Goal: Information Seeking & Learning: Check status

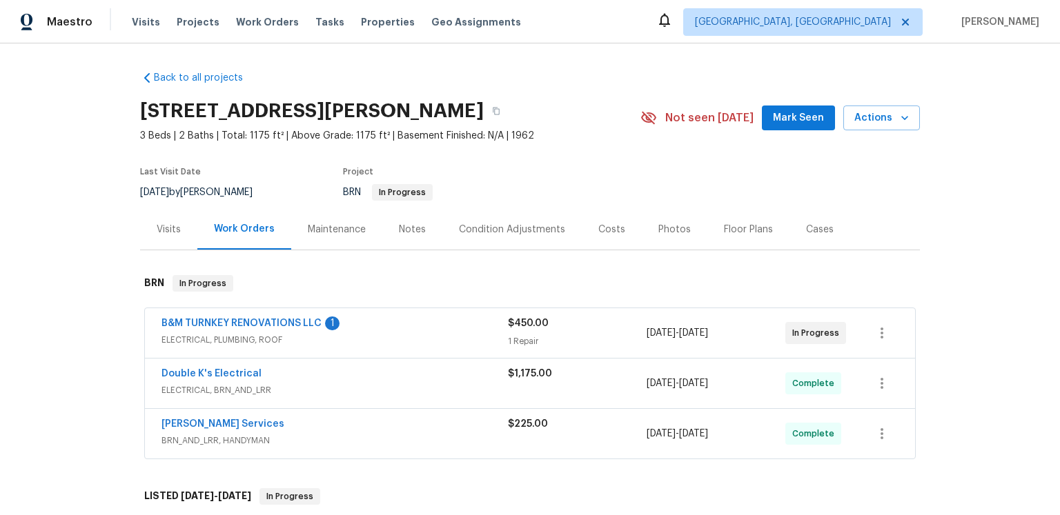
scroll to position [75, 0]
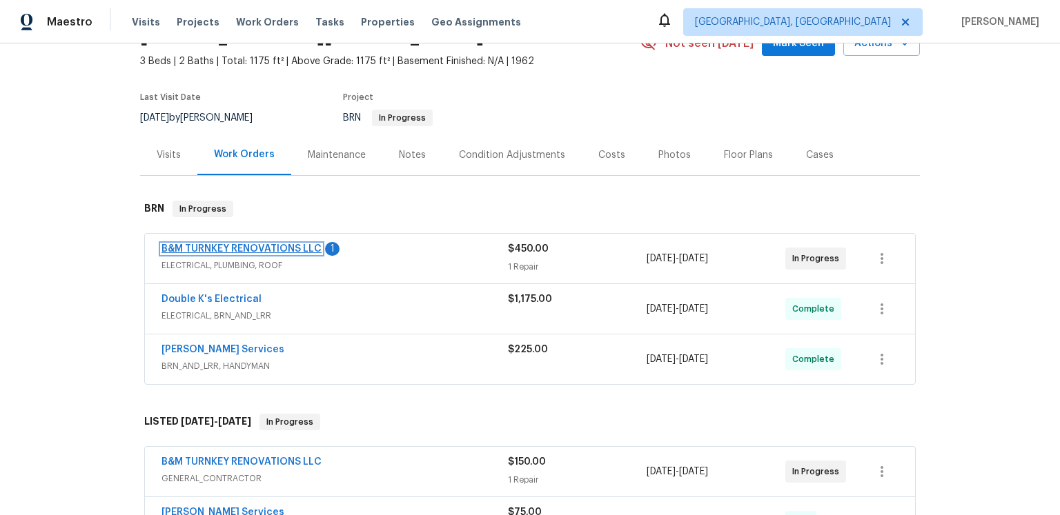
click at [322, 254] on link "B&M TURNKEY RENOVATIONS LLC" at bounding box center [241, 249] width 160 height 10
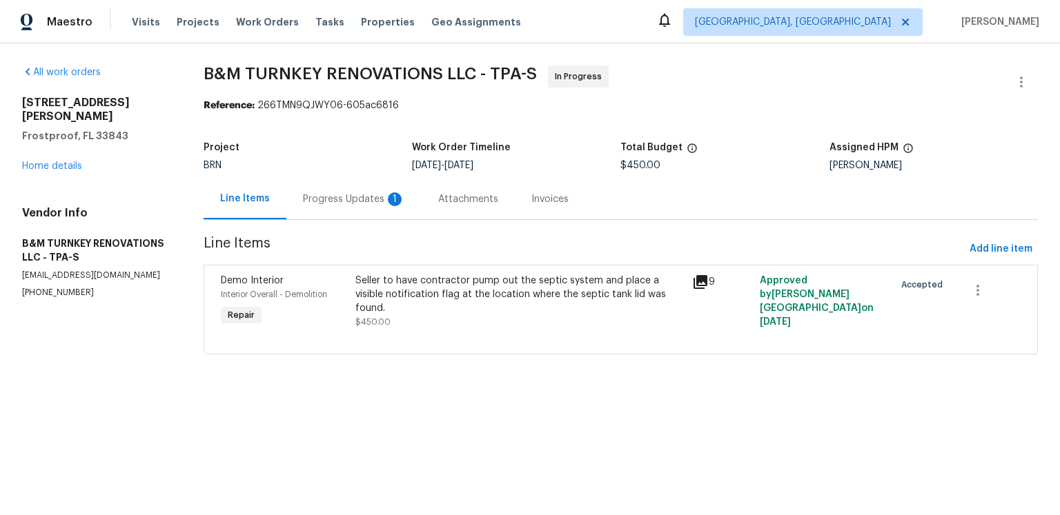
click at [405, 206] on div "Progress Updates 1" at bounding box center [354, 199] width 102 height 14
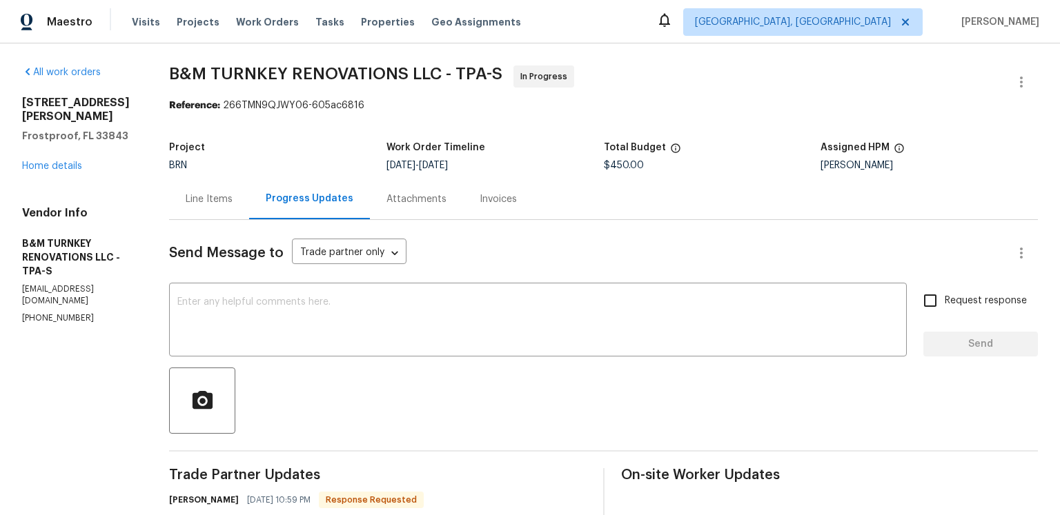
click at [463, 210] on div "Attachments" at bounding box center [416, 199] width 93 height 41
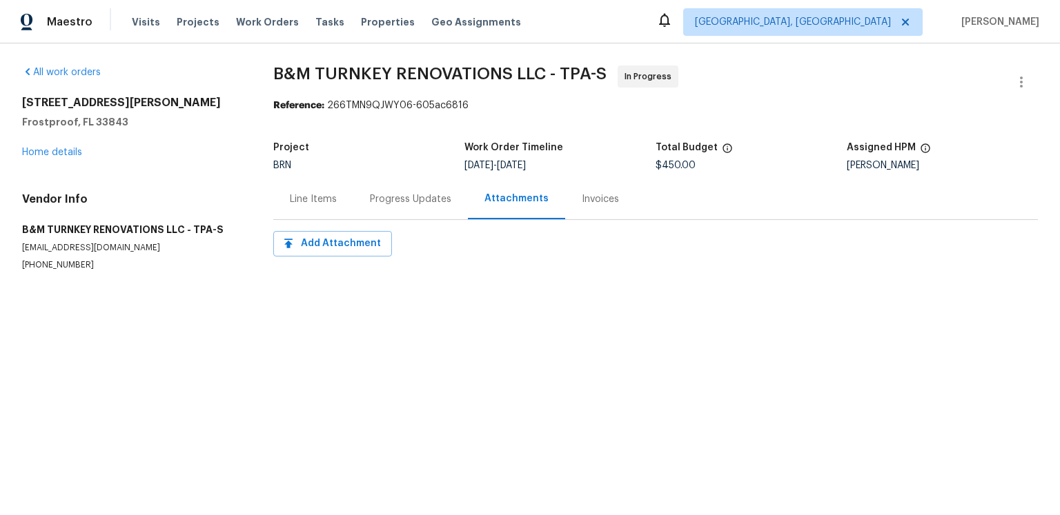
click at [353, 219] on div "Line Items" at bounding box center [313, 199] width 80 height 41
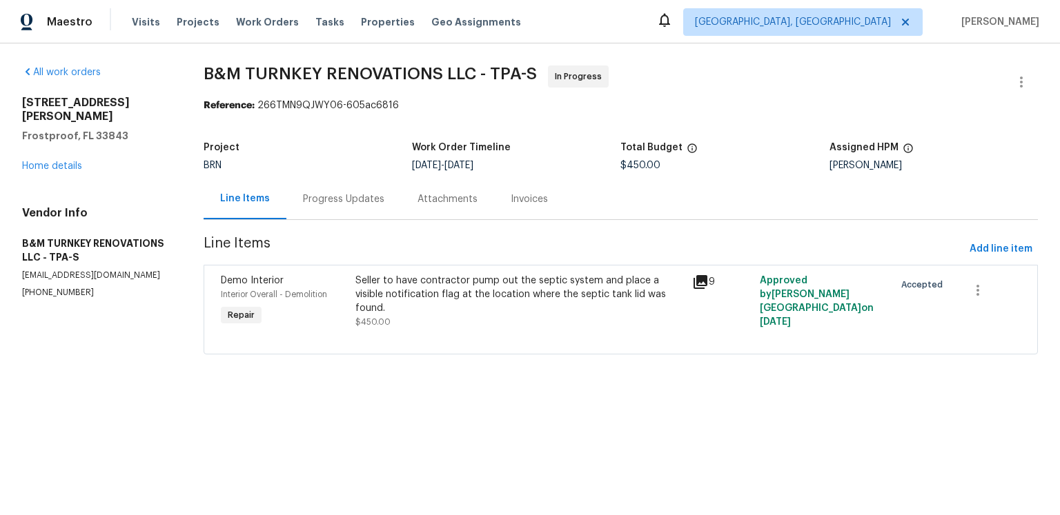
click at [707, 289] on icon at bounding box center [700, 282] width 14 height 14
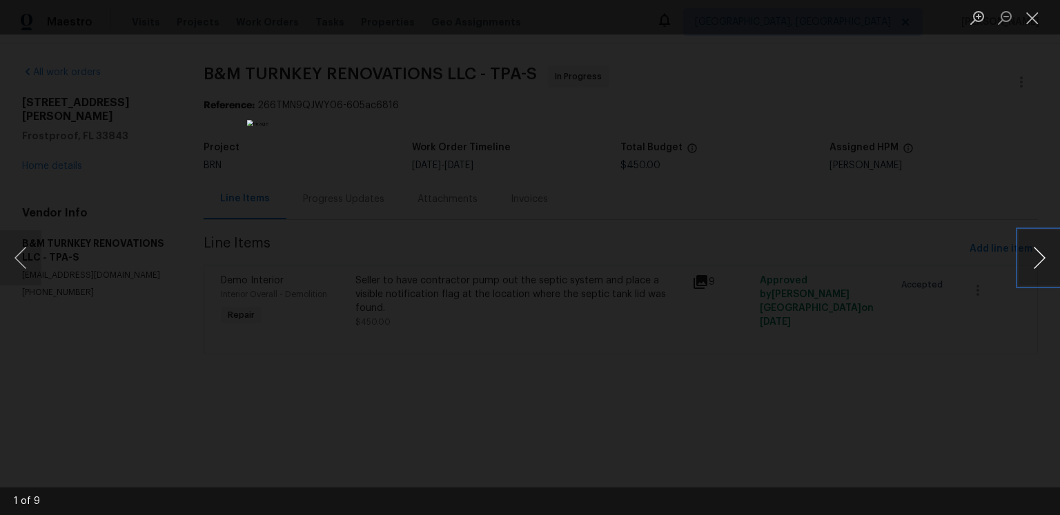
click at [1035, 268] on button "Next image" at bounding box center [1038, 257] width 41 height 55
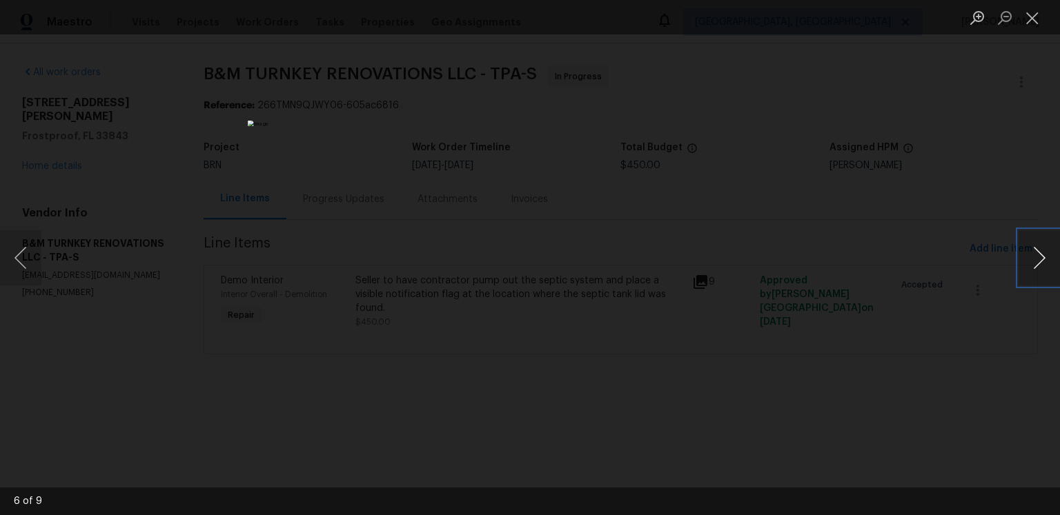
click at [1035, 268] on button "Next image" at bounding box center [1038, 257] width 41 height 55
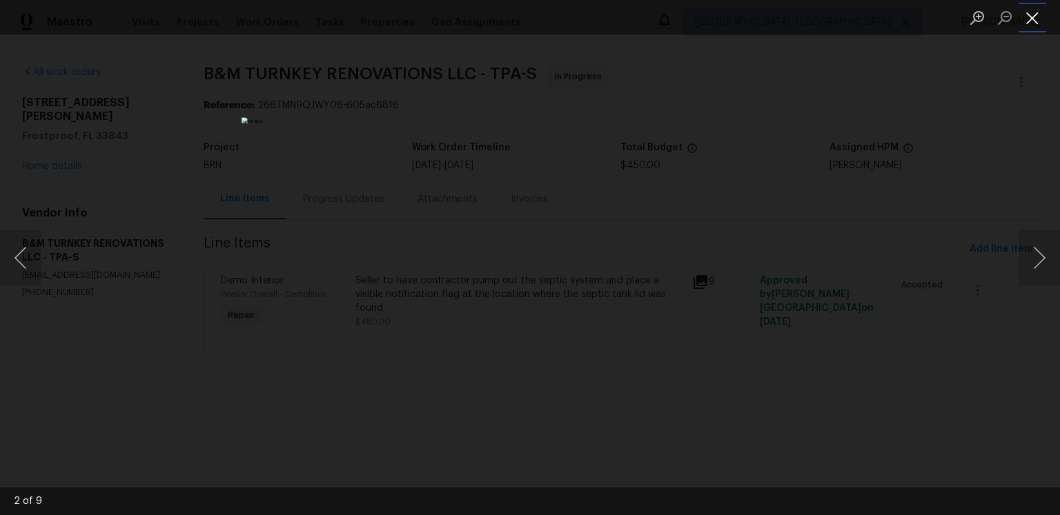
click at [1033, 19] on button "Close lightbox" at bounding box center [1032, 18] width 28 height 24
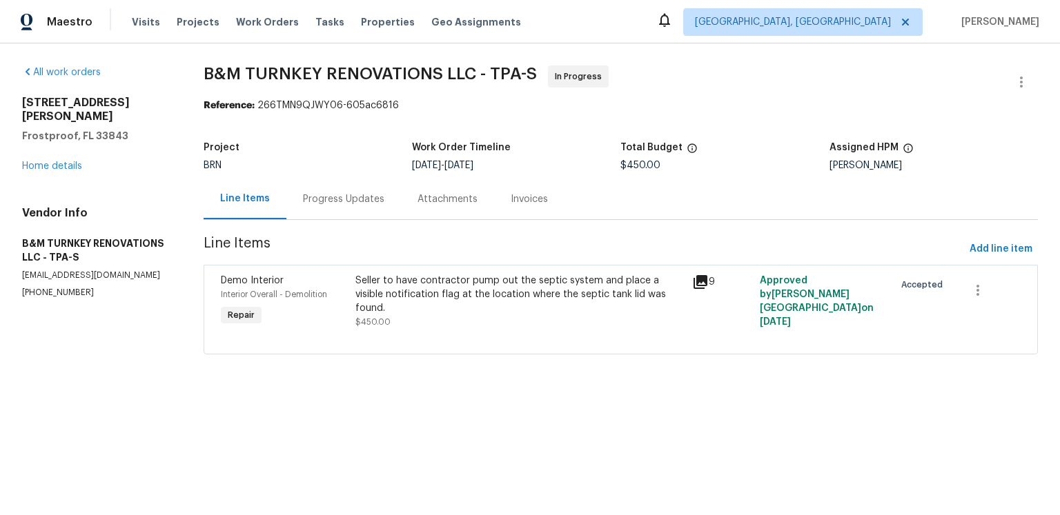
click at [477, 206] on div "Attachments" at bounding box center [447, 199] width 60 height 14
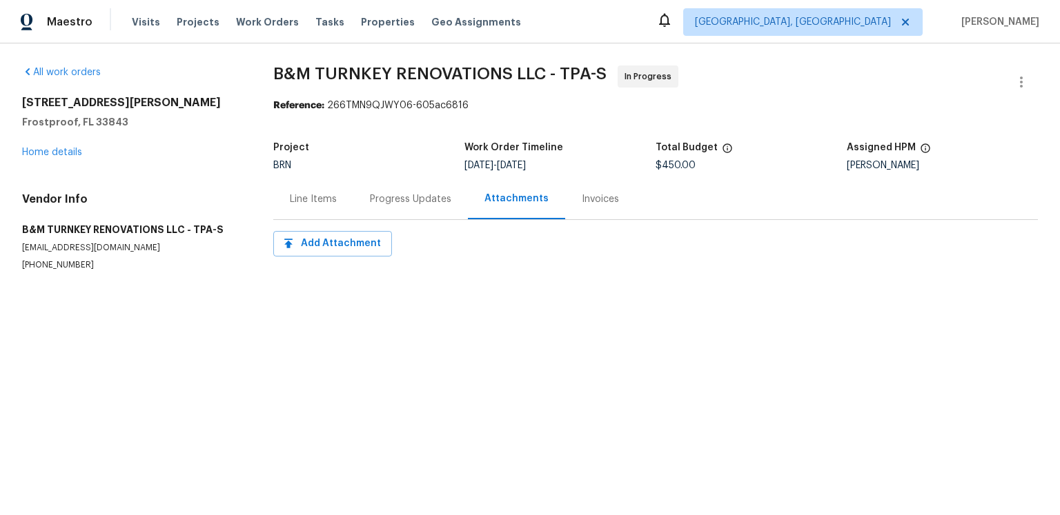
click at [451, 206] on div "Progress Updates" at bounding box center [410, 199] width 81 height 14
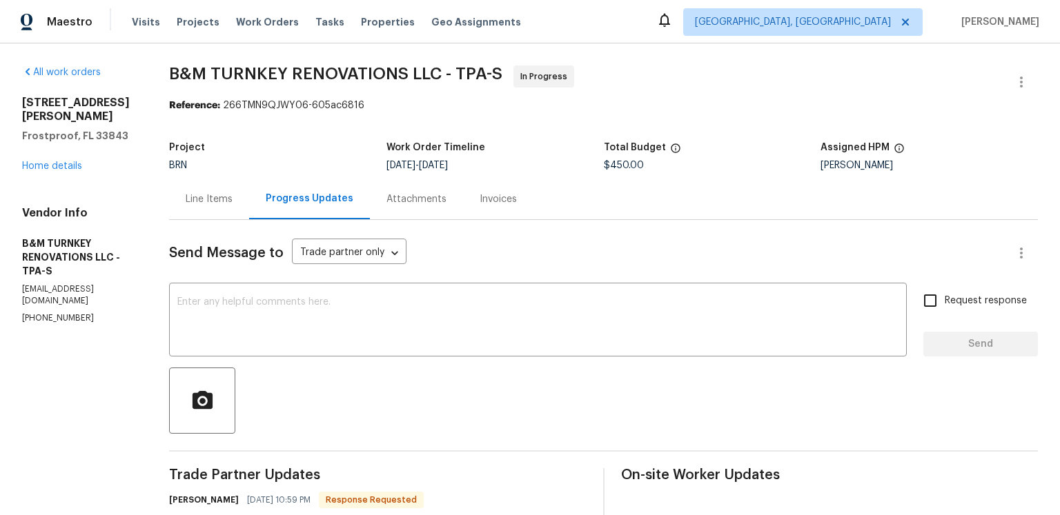
click at [533, 219] on div "Invoices" at bounding box center [498, 199] width 70 height 41
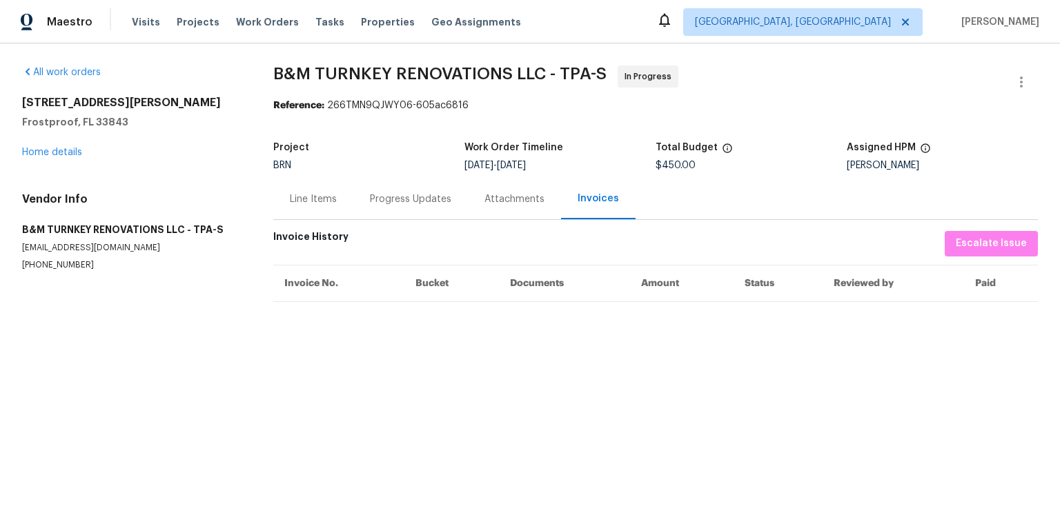
click at [377, 219] on div "Progress Updates" at bounding box center [410, 199] width 115 height 41
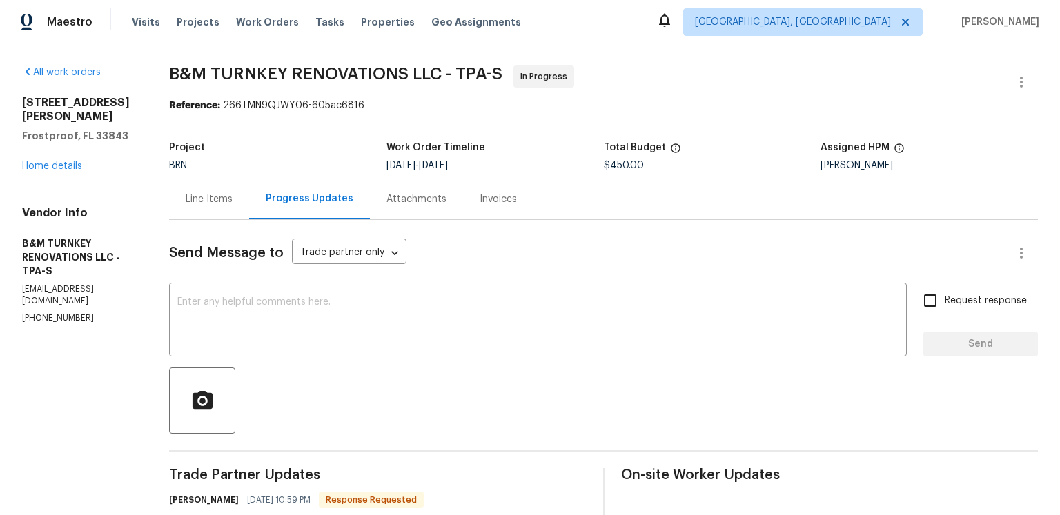
click at [233, 206] on div "Line Items" at bounding box center [209, 199] width 47 height 14
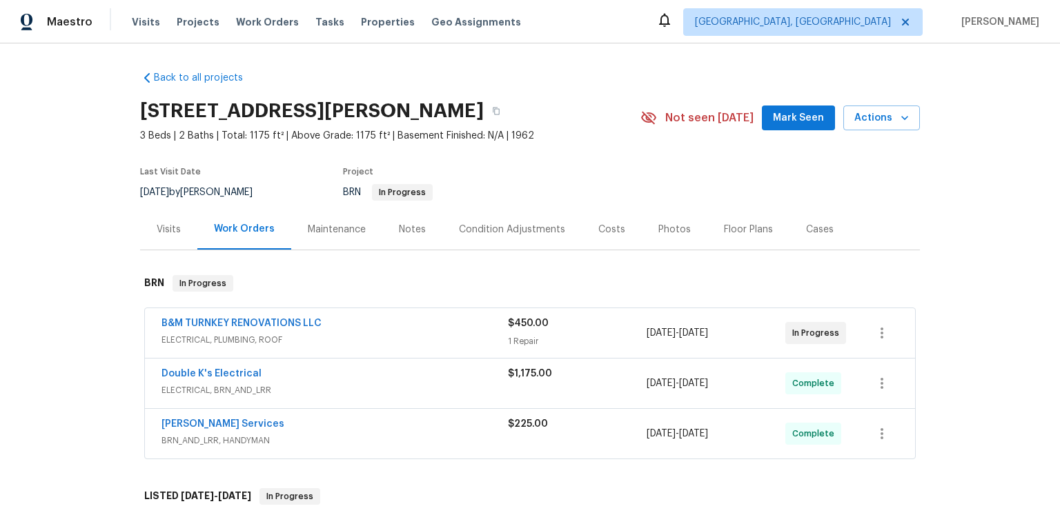
click at [971, 344] on div "Back to all projects 411 Thomas Ave, Frostproof, FL 33843 3 Beds | 2 Baths | To…" at bounding box center [530, 279] width 1060 height 472
click at [322, 328] on link "B&M TURNKEY RENOVATIONS LLC" at bounding box center [241, 324] width 160 height 10
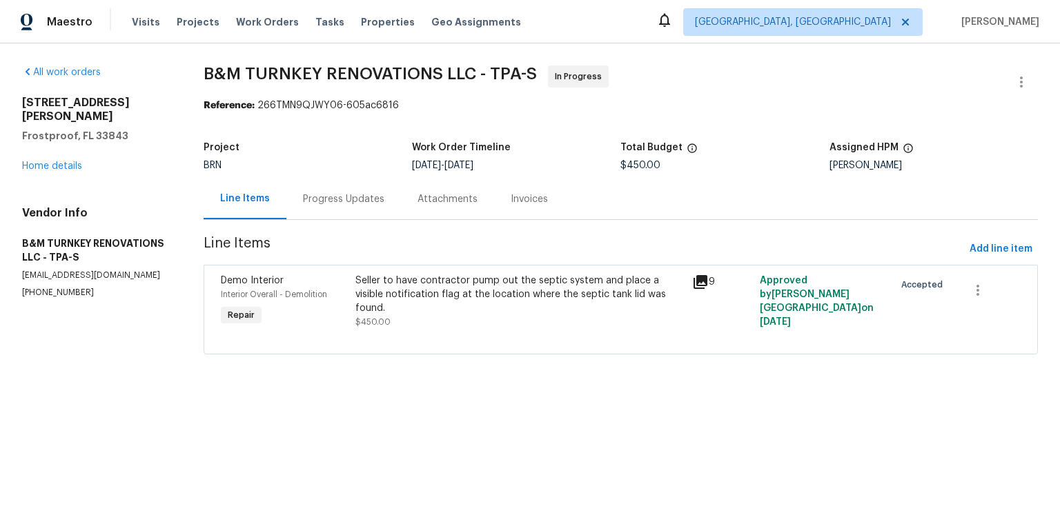
click at [384, 206] on div "Progress Updates" at bounding box center [343, 199] width 81 height 14
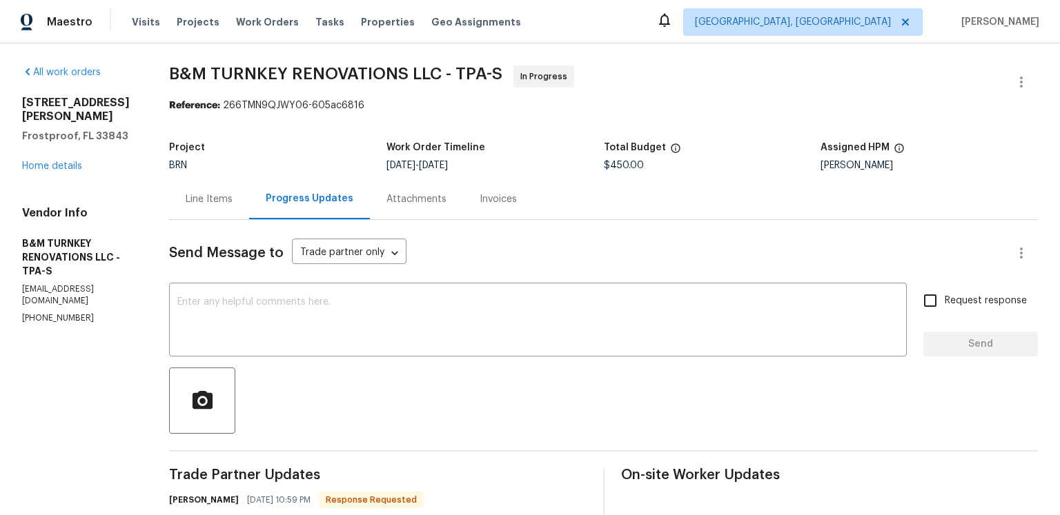
scroll to position [384, 0]
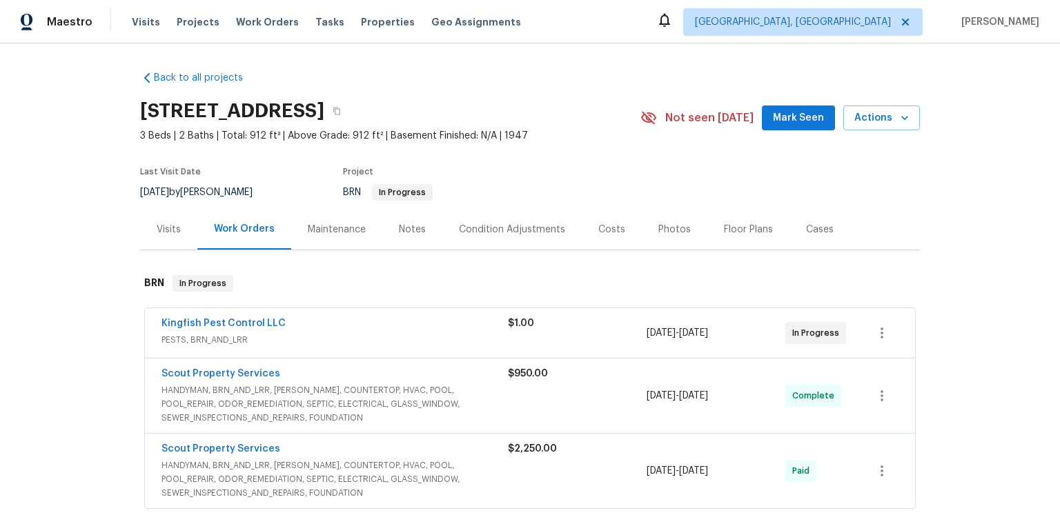
scroll to position [21, 0]
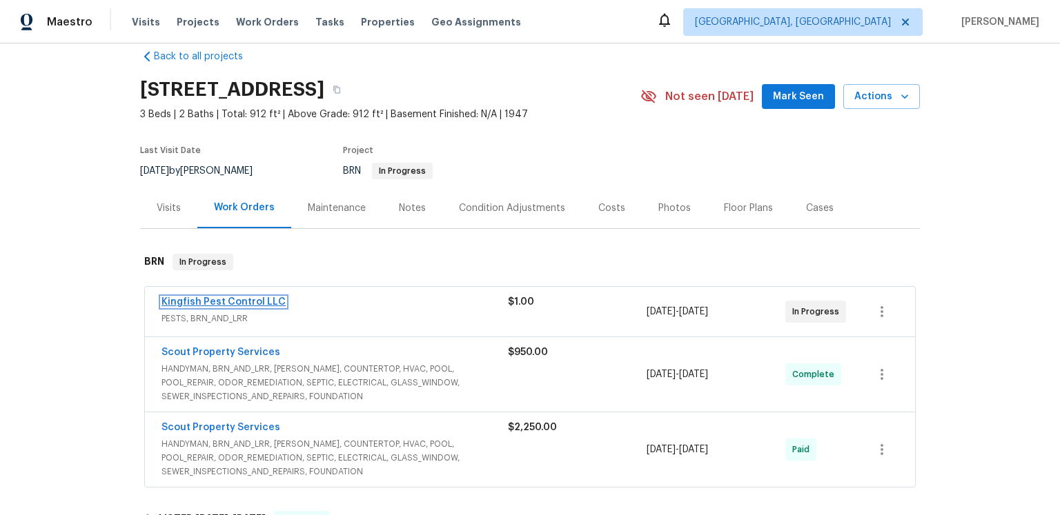
click at [282, 307] on link "Kingfish Pest Control LLC" at bounding box center [223, 302] width 124 height 10
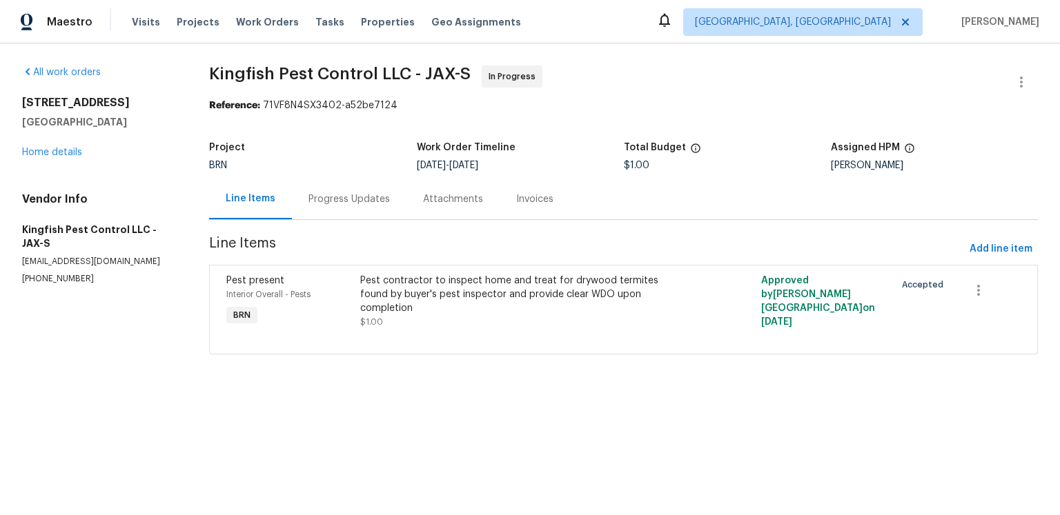
click at [375, 206] on div "Progress Updates" at bounding box center [348, 199] width 81 height 14
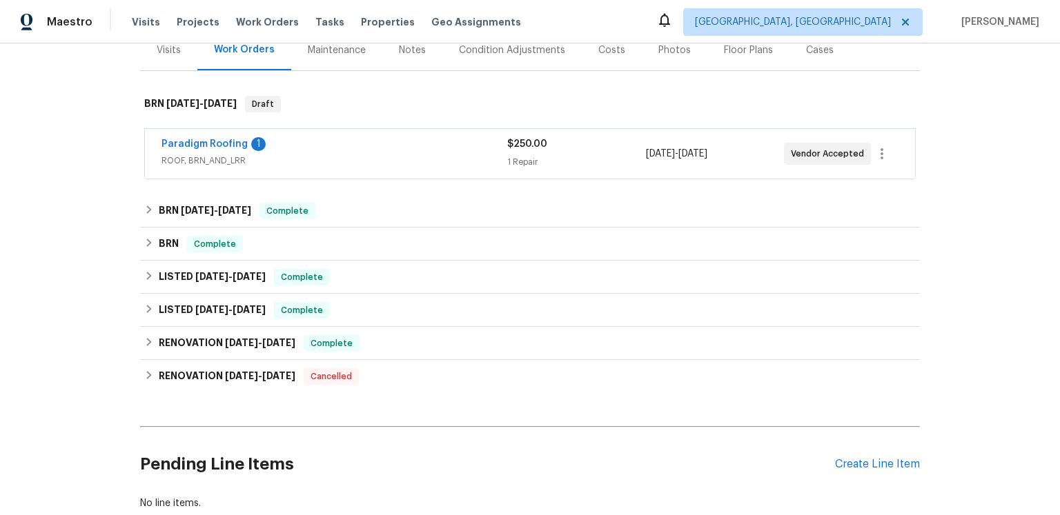
scroll to position [256, 0]
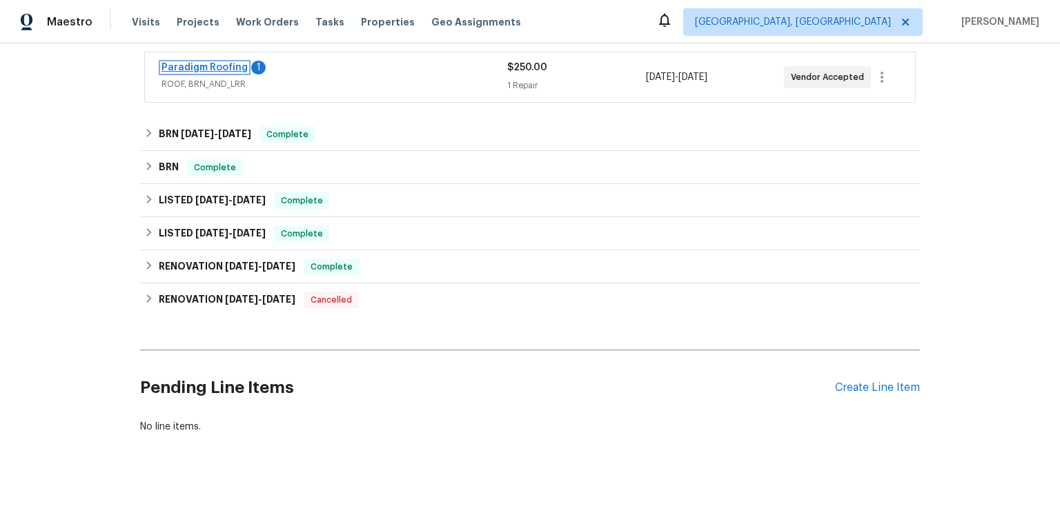
click at [248, 72] on link "Paradigm Roofing" at bounding box center [204, 68] width 86 height 10
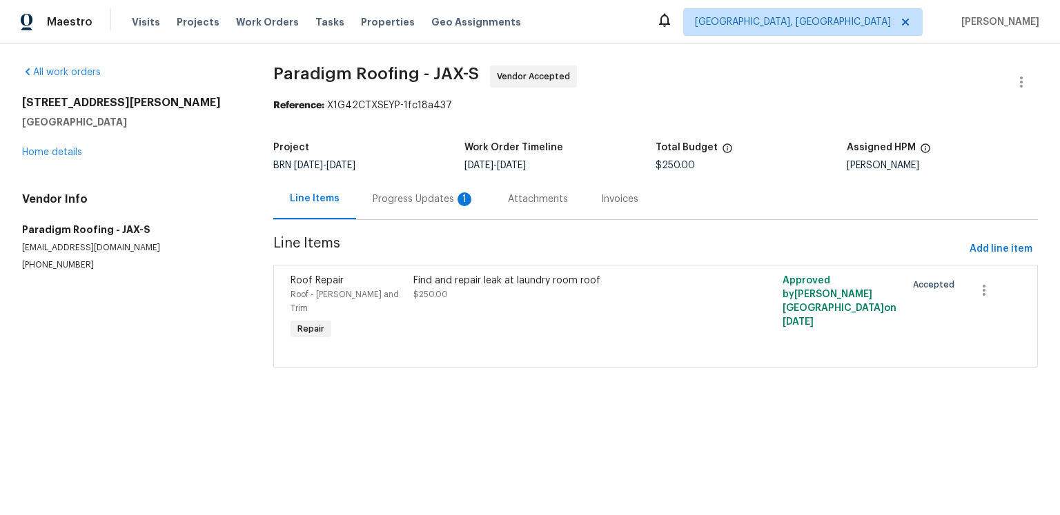
click at [437, 206] on div "Progress Updates 1" at bounding box center [424, 199] width 102 height 14
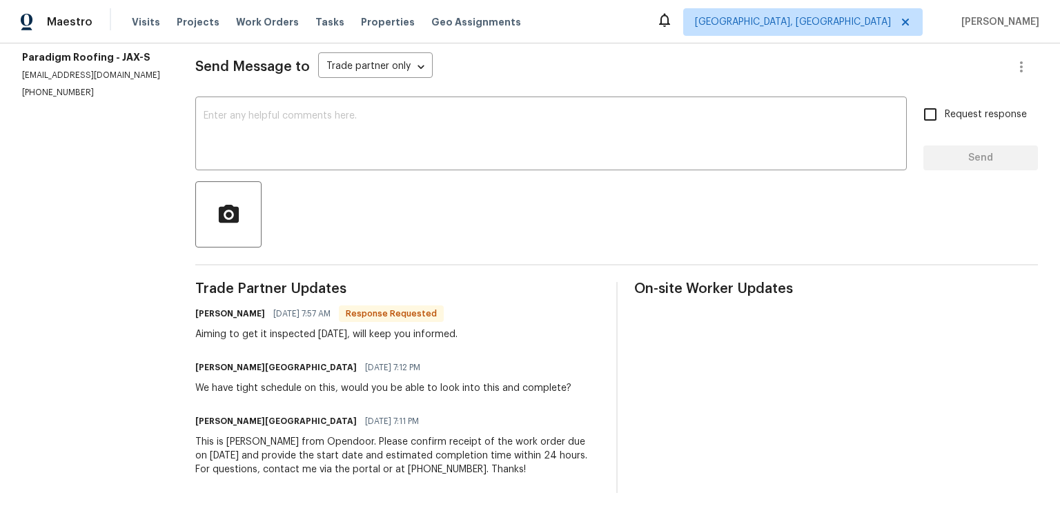
scroll to position [276, 0]
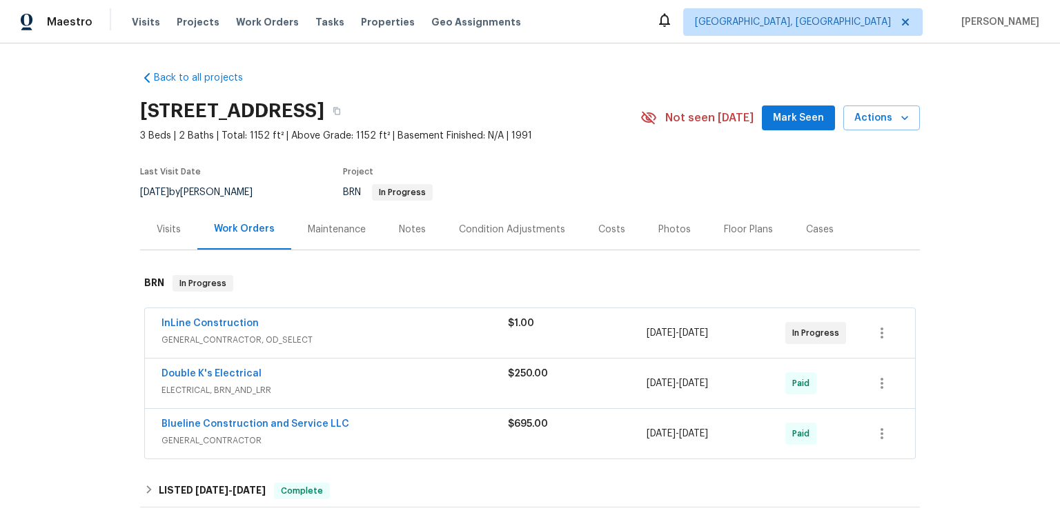
scroll to position [42, 0]
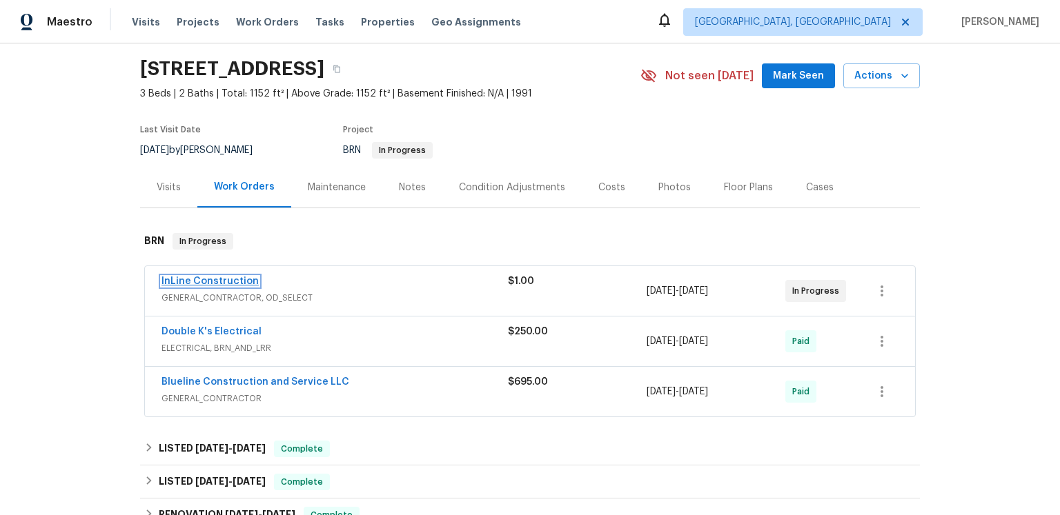
click at [259, 286] on link "InLine Construction" at bounding box center [209, 282] width 97 height 10
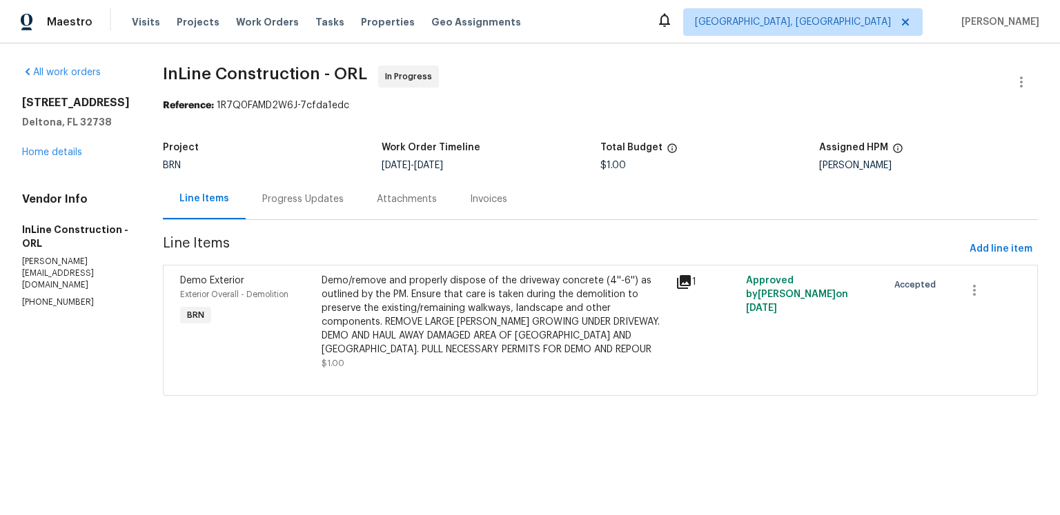
click at [344, 206] on div "Progress Updates" at bounding box center [302, 199] width 81 height 14
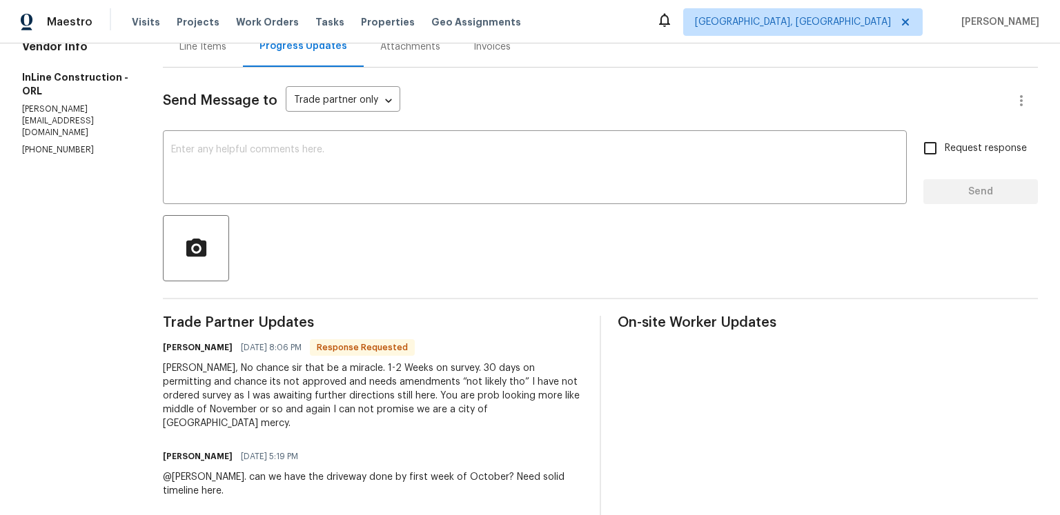
scroll to position [6, 0]
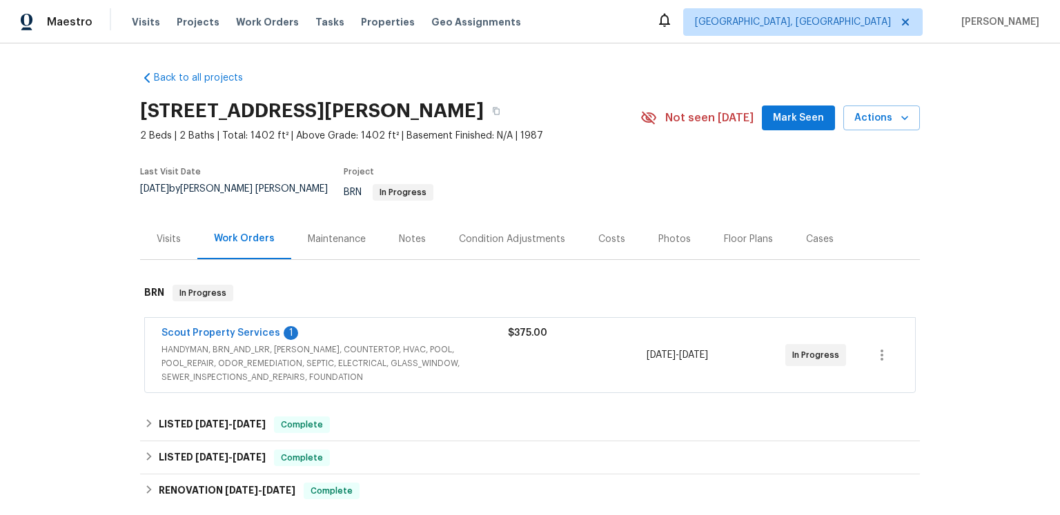
scroll to position [242, 0]
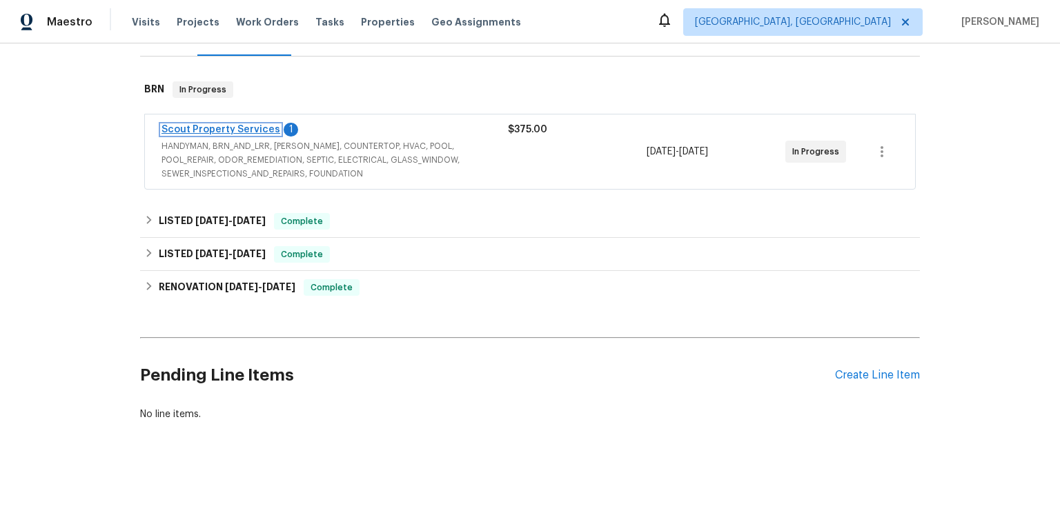
click at [280, 135] on link "Scout Property Services" at bounding box center [220, 130] width 119 height 10
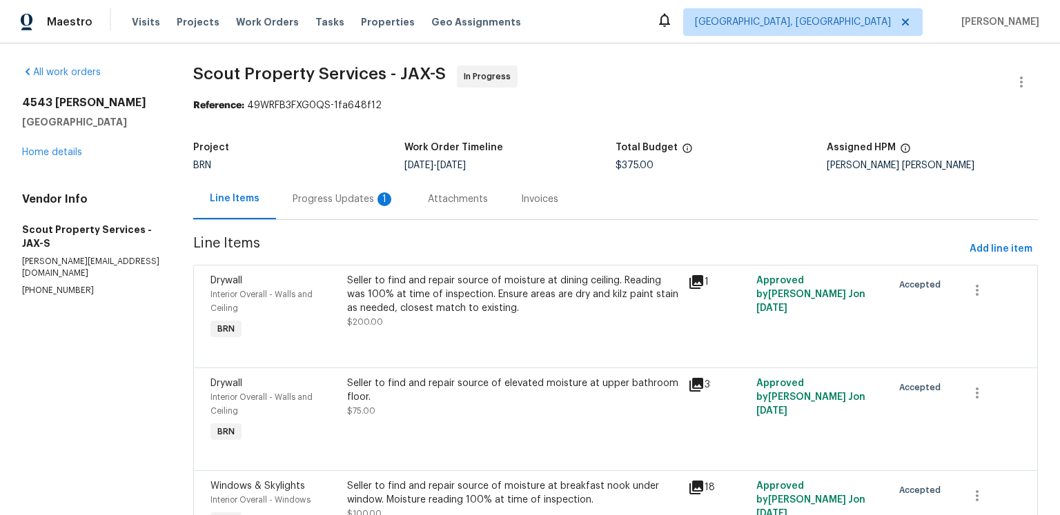
click at [388, 206] on div "Progress Updates 1" at bounding box center [344, 199] width 102 height 14
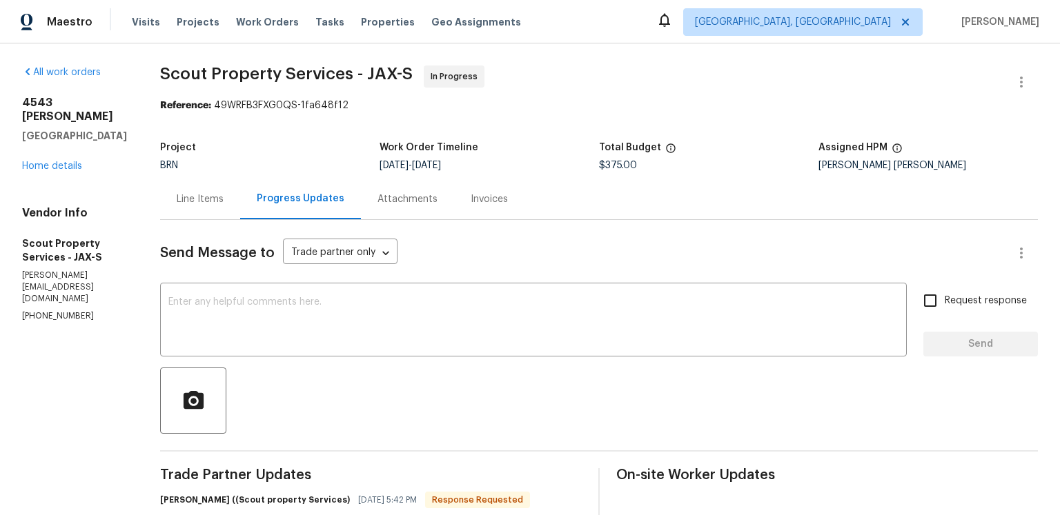
scroll to position [251, 0]
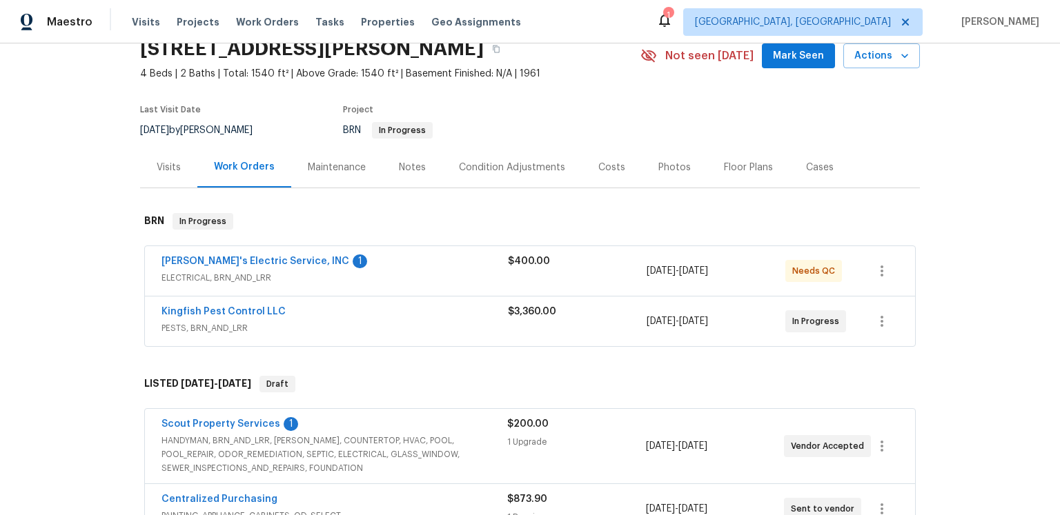
scroll to position [112, 0]
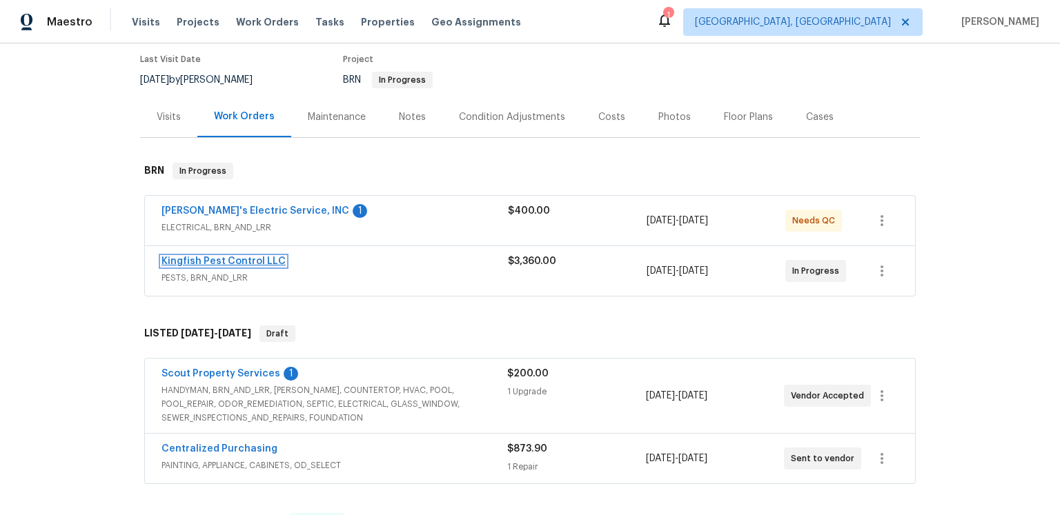
click at [259, 266] on link "Kingfish Pest Control LLC" at bounding box center [223, 262] width 124 height 10
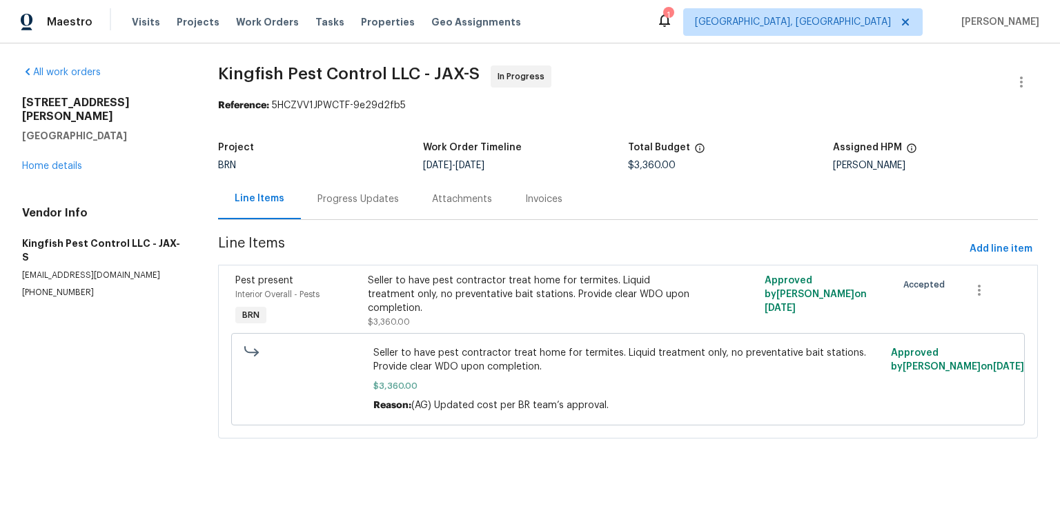
click at [375, 219] on div "Progress Updates" at bounding box center [358, 199] width 115 height 41
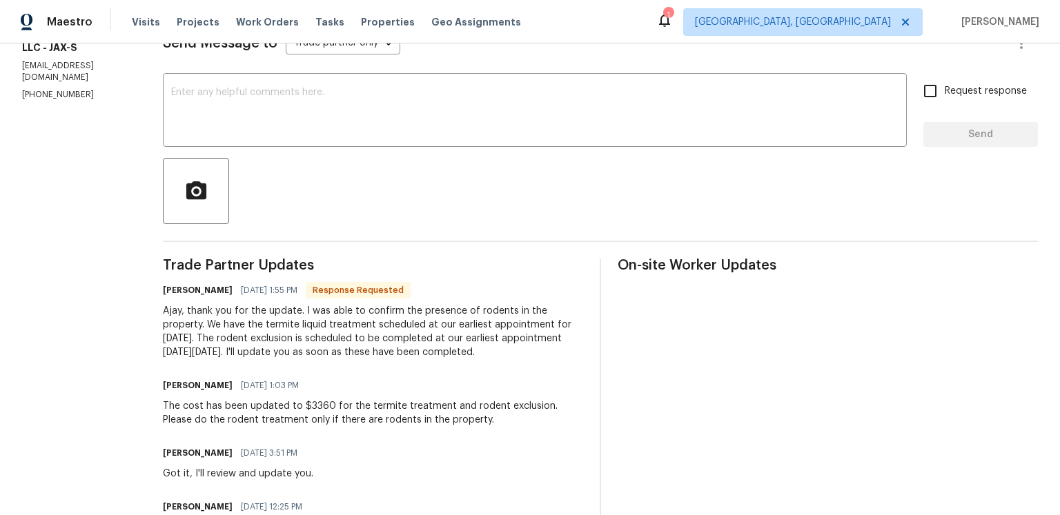
scroll to position [33, 0]
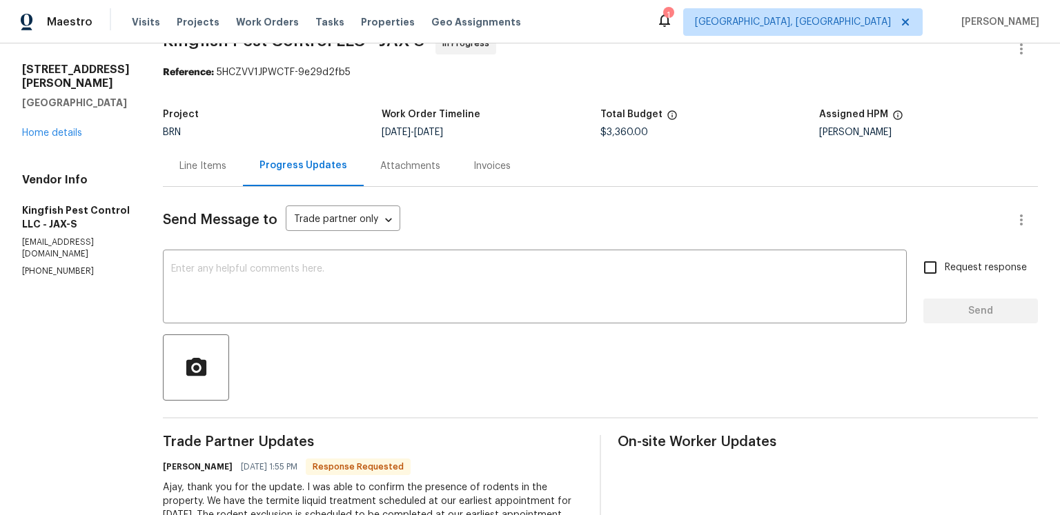
click at [226, 173] on div "Line Items" at bounding box center [202, 166] width 47 height 14
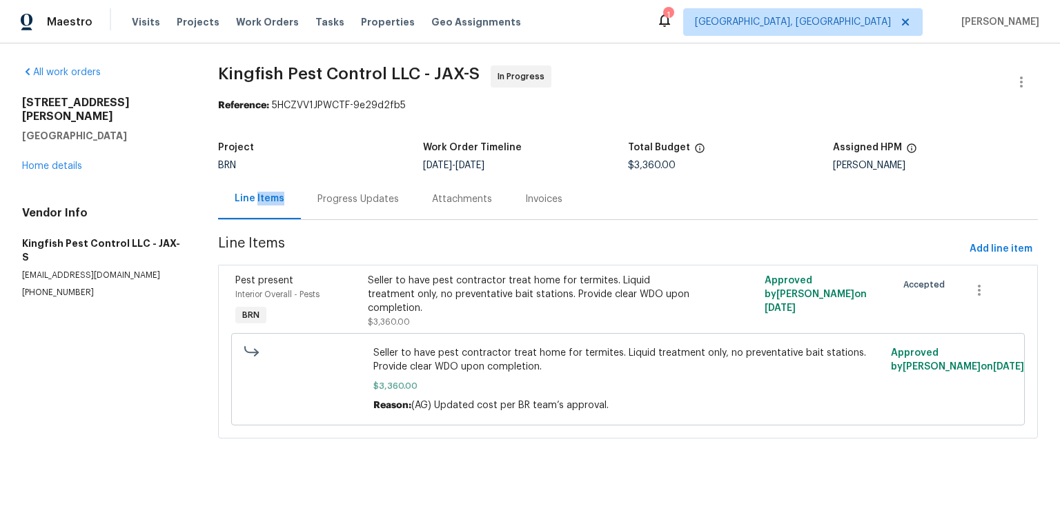
click at [265, 196] on div "Line Items" at bounding box center [260, 199] width 50 height 14
